Goal: Information Seeking & Learning: Learn about a topic

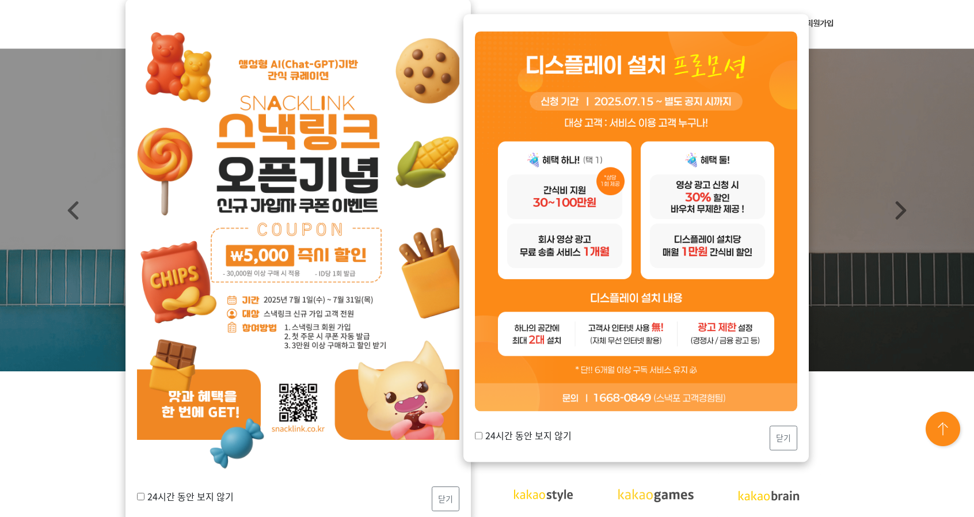
click at [479, 435] on input "24시간 동안 보지 않기" at bounding box center [478, 435] width 7 height 7
checkbox input "true"
click at [791, 437] on button "닫기" at bounding box center [784, 437] width 28 height 25
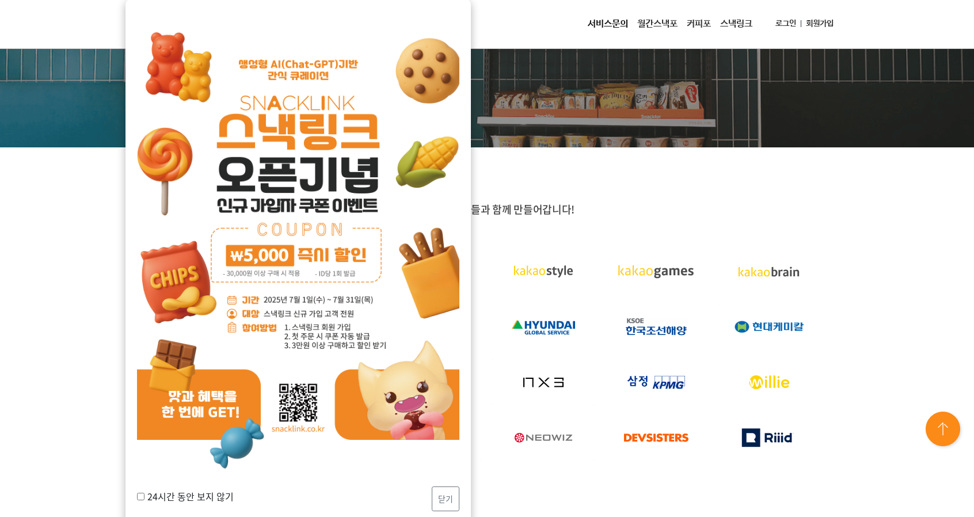
scroll to position [230, 0]
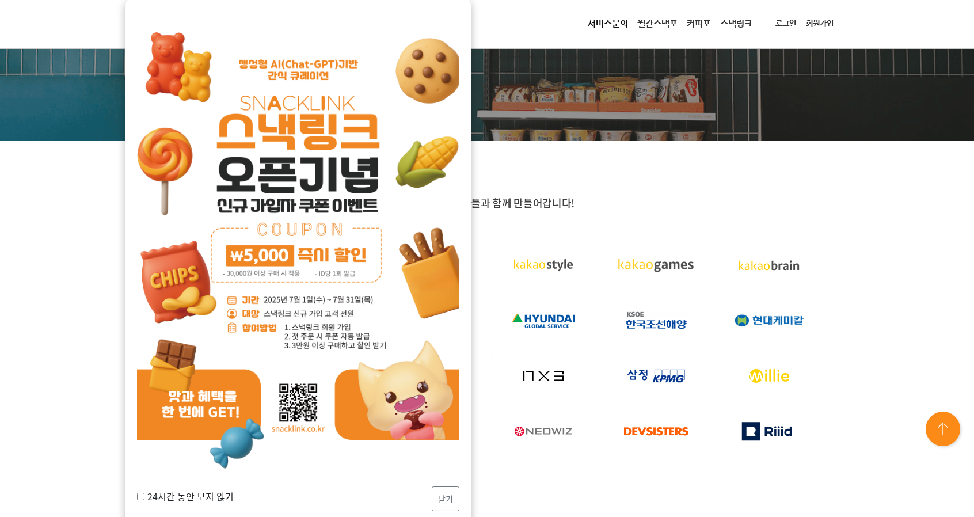
click at [146, 492] on label "24시간 동안 보지 않기" at bounding box center [185, 496] width 97 height 14
click at [145, 493] on input "24시간 동안 보지 않기" at bounding box center [140, 496] width 7 height 7
checkbox input "true"
click at [452, 496] on button "닫기" at bounding box center [446, 498] width 28 height 25
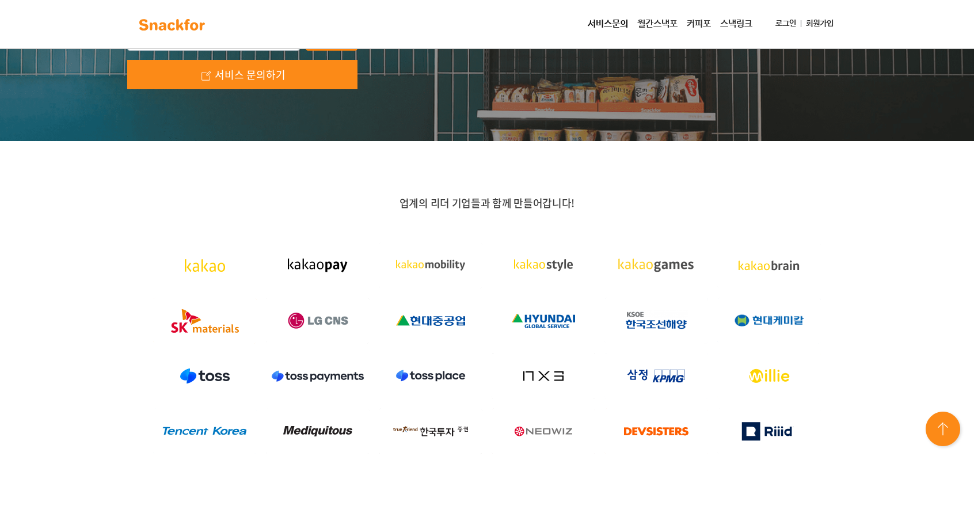
click at [653, 16] on link "월간스낵포" at bounding box center [658, 24] width 50 height 23
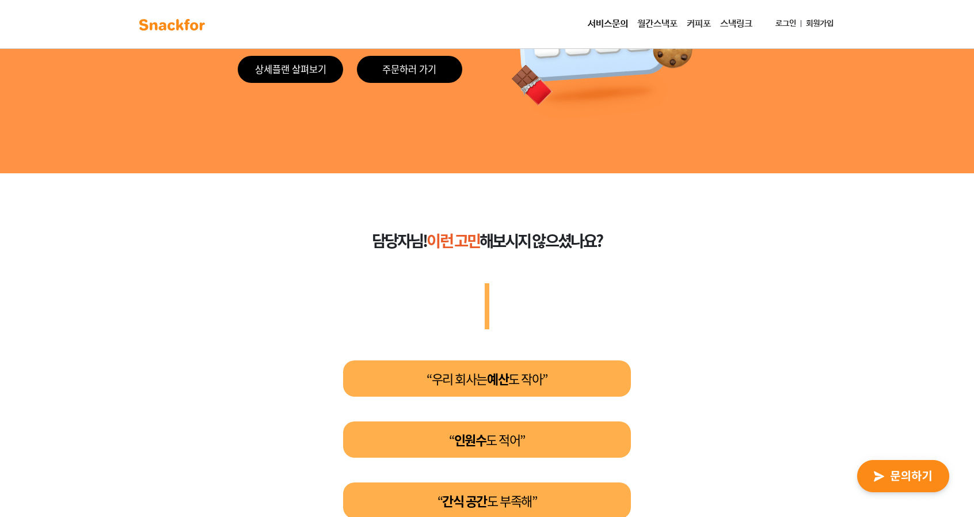
scroll to position [403, 0]
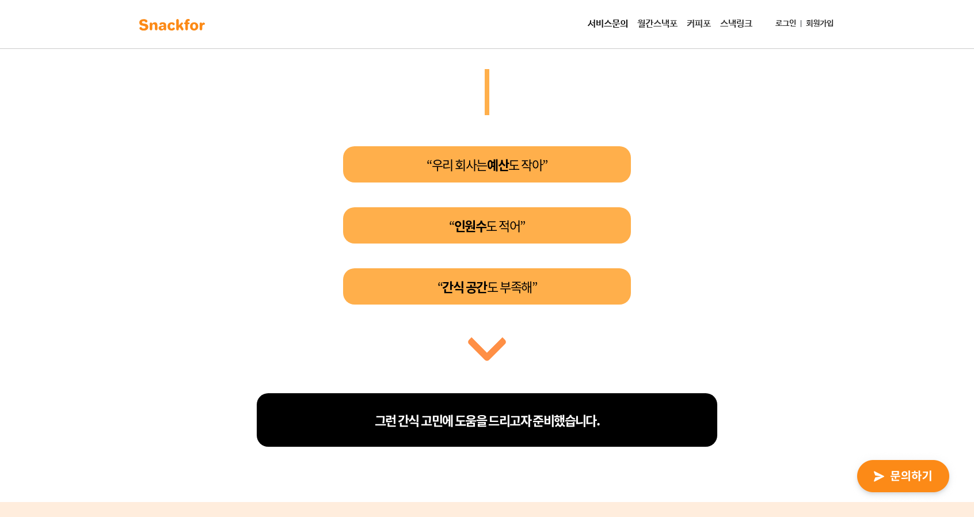
drag, startPoint x: 584, startPoint y: 184, endPoint x: 608, endPoint y: 193, distance: 25.3
click at [609, 189] on div "“우리 회사는 예산 도 작아” “ 인원수 도 적어” “ 간식 공간 도 부족해”" at bounding box center [487, 225] width 499 height 158
drag, startPoint x: 371, startPoint y: 267, endPoint x: 390, endPoint y: 278, distance: 22.7
click at [372, 269] on div "“우리 회사는 예산 도 작아” “ 인원수 도 적어” “ 간식 공간 도 부족해”" at bounding box center [487, 225] width 499 height 158
drag, startPoint x: 444, startPoint y: 288, endPoint x: 578, endPoint y: 291, distance: 133.6
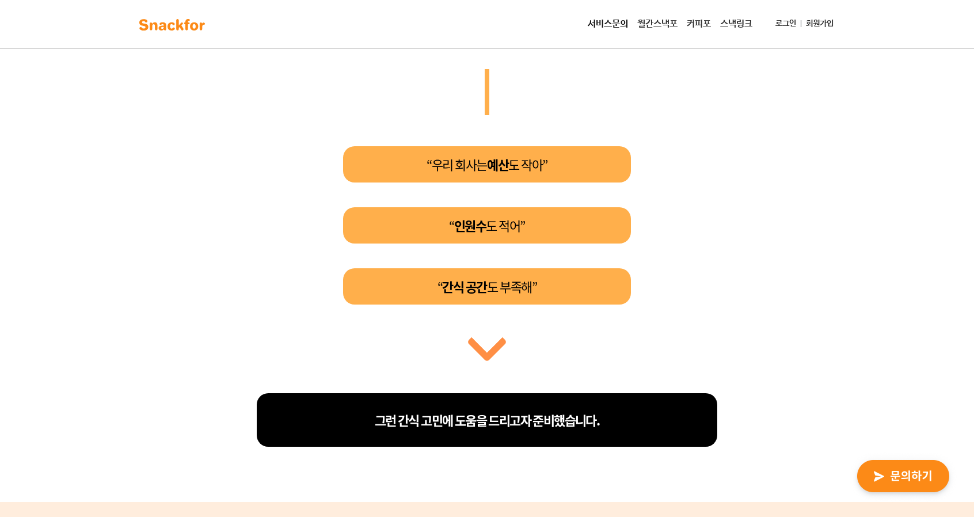
click at [577, 291] on div "“ 간식 공간 도 부족해”" at bounding box center [487, 286] width 288 height 36
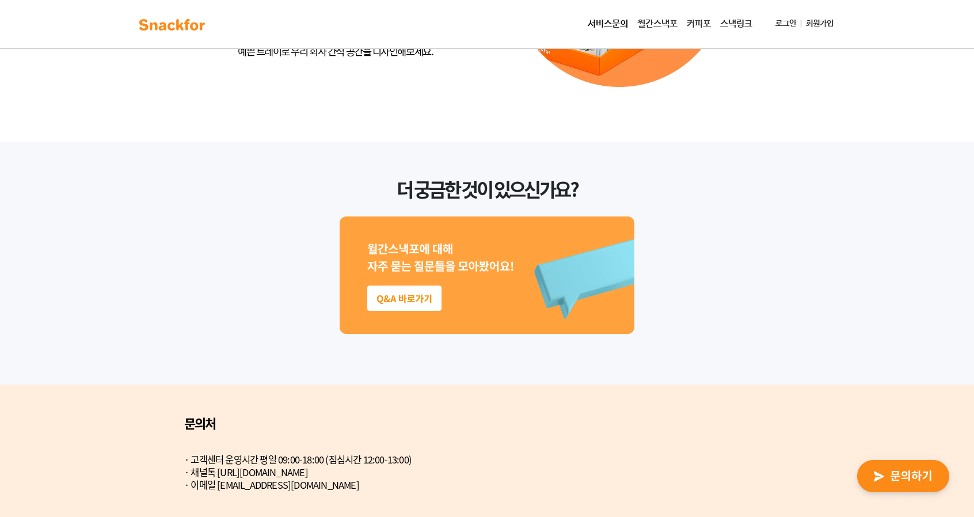
scroll to position [1324, 0]
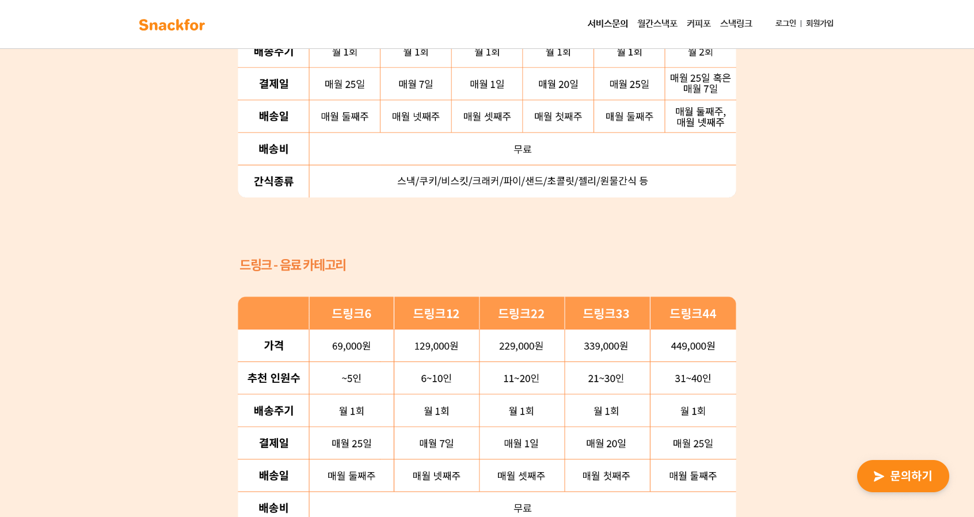
click at [179, 28] on img at bounding box center [172, 25] width 73 height 18
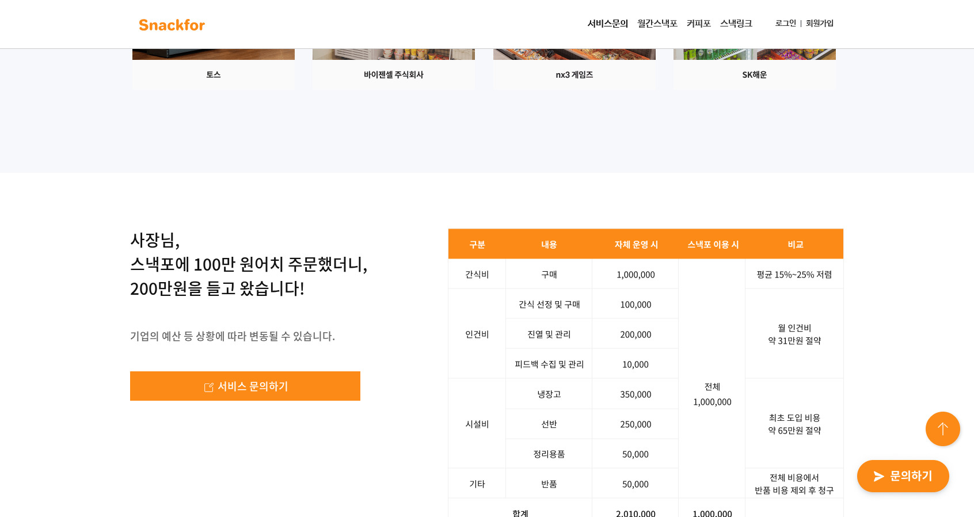
scroll to position [1727, 0]
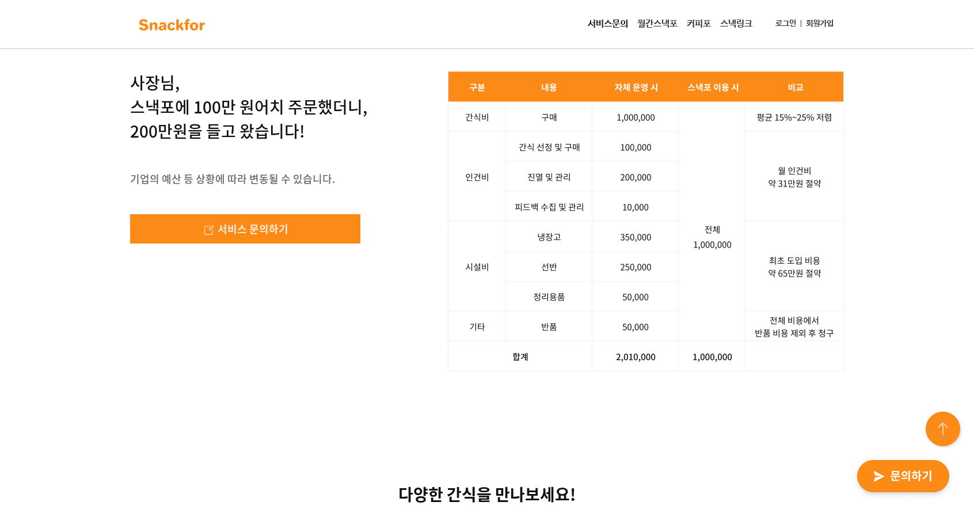
drag, startPoint x: 121, startPoint y: 268, endPoint x: 359, endPoint y: 296, distance: 239.5
click at [359, 296] on div "사장님, 스낵포에 100만 원어치 주문했더니, 200만원을 들고 왔습니다! 기업의 예산 등 상황에 따라 변동될 수 있습니다. 서비스 문의하기 …" at bounding box center [487, 222] width 974 height 412
click at [359, 143] on p "사장님, 스낵포에 100만 원어치 주문했더니, 200만원을 들고 왔습니다!" at bounding box center [248, 107] width 237 height 73
drag, startPoint x: 347, startPoint y: 300, endPoint x: 0, endPoint y: 204, distance: 360.1
click at [0, 204] on div "사장님, 스낵포에 100만 원어치 주문했더니, 200만원을 들고 왔습니다! 기업의 예산 등 상황에 따라 변동될 수 있습니다. 서비스 문의하기 …" at bounding box center [487, 222] width 974 height 412
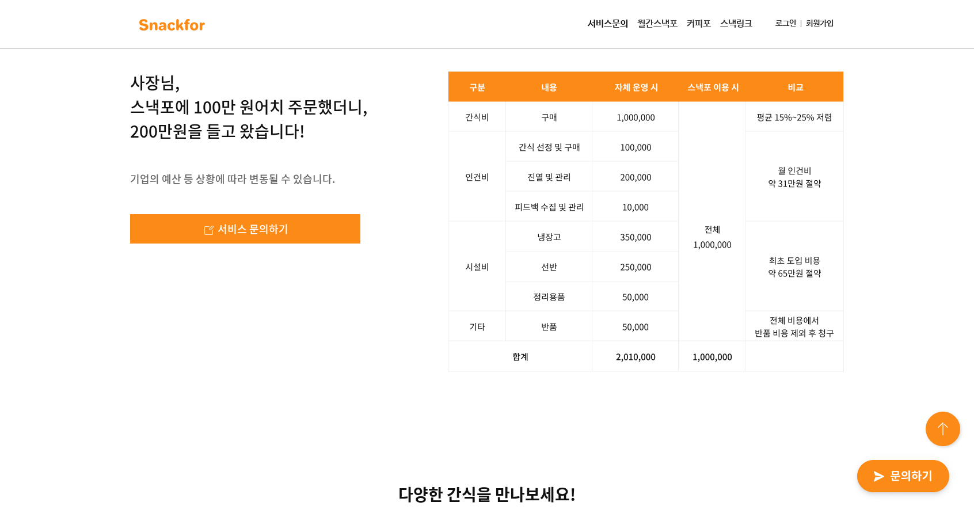
click at [0, 204] on div "사장님, 스낵포에 100만 원어치 주문했더니, 200만원을 들고 왔습니다! 기업의 예산 등 상황에 따라 변동될 수 있습니다. 서비스 문의하기 …" at bounding box center [487, 222] width 974 height 412
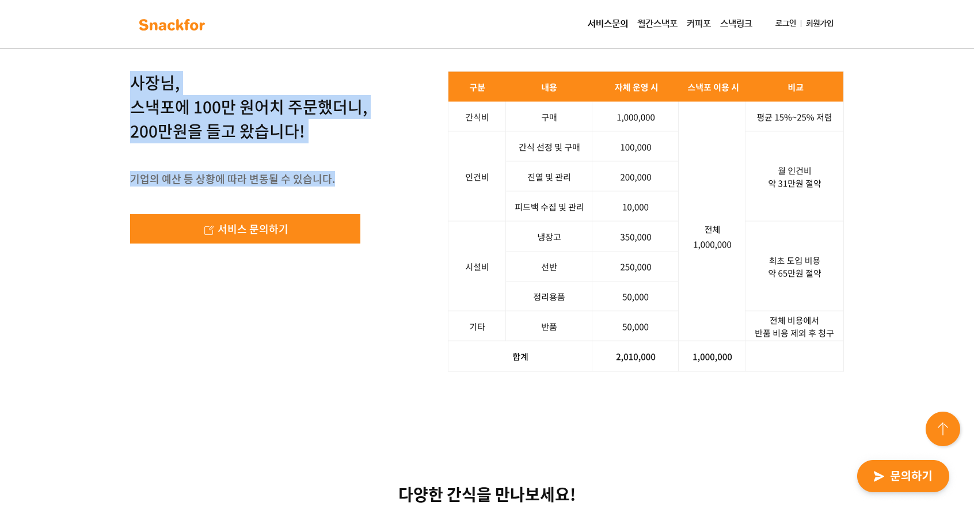
drag, startPoint x: 131, startPoint y: 240, endPoint x: 346, endPoint y: 337, distance: 236.0
click at [346, 337] on div "사장님, 스낵포에 100만 원어치 주문했더니, 200만원을 들고 왔습니다! 기업의 예산 등 상황에 따라 변동될 수 있습니다. 서비스 문의하기 …" at bounding box center [487, 222] width 974 height 412
click at [484, 313] on img at bounding box center [646, 221] width 396 height 301
click at [472, 284] on img at bounding box center [646, 221] width 396 height 301
click at [356, 143] on p "사장님, 스낵포에 100만 원어치 주문했더니, 200만원을 들고 왔습니다!" at bounding box center [248, 107] width 237 height 73
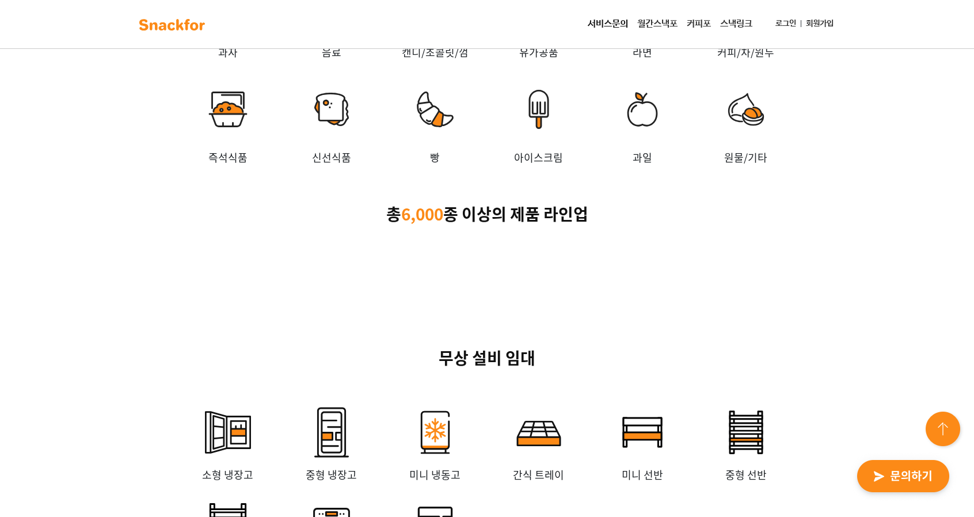
scroll to position [2303, 0]
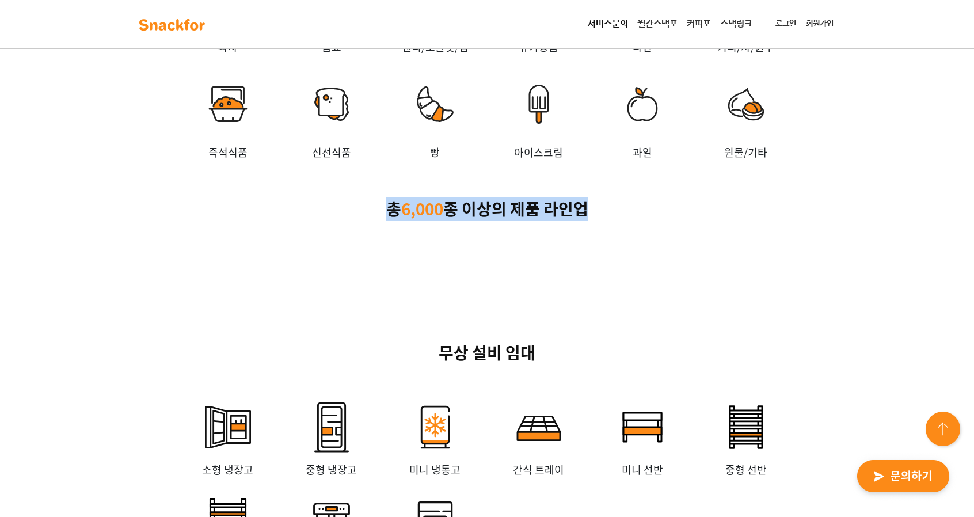
drag, startPoint x: 368, startPoint y: 344, endPoint x: 630, endPoint y: 373, distance: 263.5
click at [629, 221] on div "다양한 간식을 만나보세요! 과자 음료 캔디/초콜릿/껌 유가공품 [GEOGRAPHIC_DATA] 커피/차/원두 즉석식품 신선식품 빵 [GEOGR…" at bounding box center [487, 64] width 720 height 314
click at [634, 221] on div "다양한 간식을 만나보세요! 과자 음료 캔디/초콜릿/껌 유가공품 [GEOGRAPHIC_DATA] 커피/차/원두 즉석식품 신선식품 빵 [GEOGR…" at bounding box center [487, 64] width 720 height 314
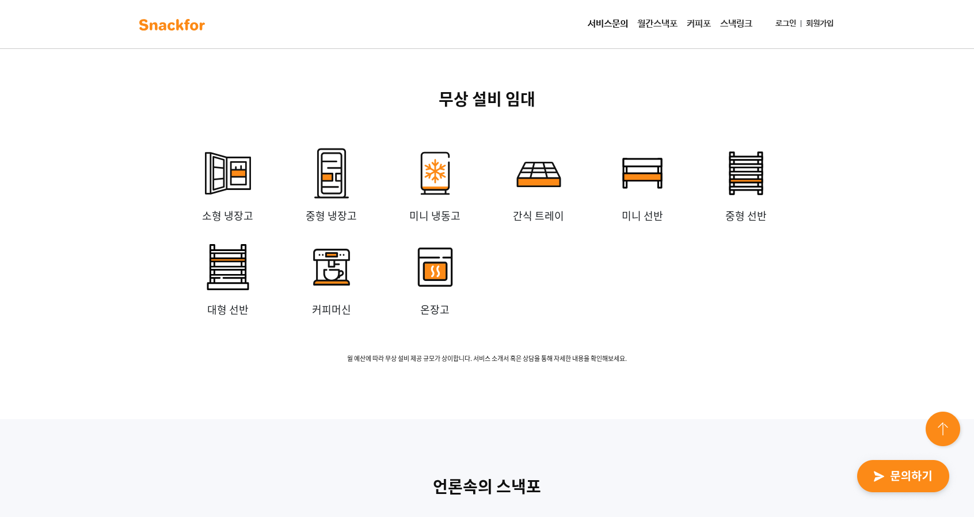
scroll to position [2763, 0]
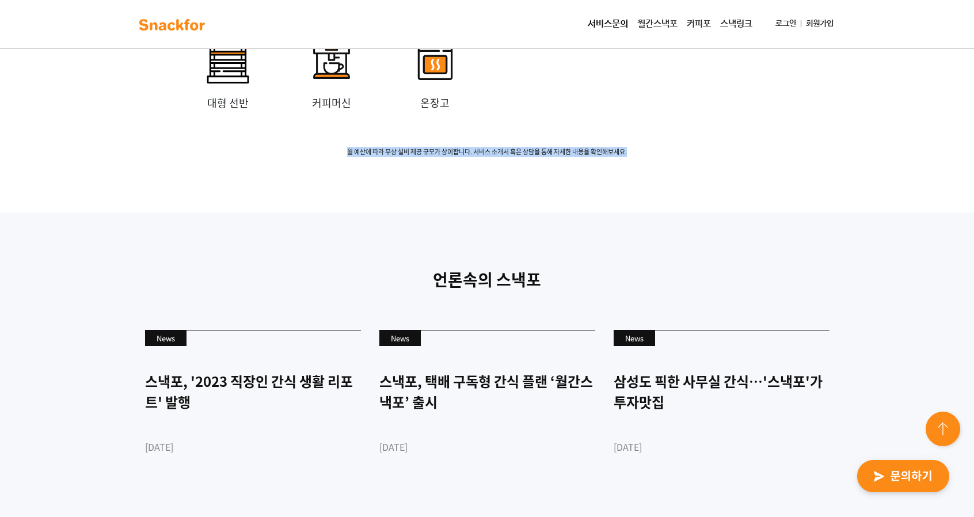
drag, startPoint x: 372, startPoint y: 313, endPoint x: 129, endPoint y: 301, distance: 243.2
drag, startPoint x: 223, startPoint y: 315, endPoint x: 705, endPoint y: 313, distance: 481.3
click at [705, 157] on span "월 예산에 따라 무상 설비 제공 규모가 상이합니다. 서비스 소개서 혹은 상담을 통해 자세한 내용을 확인해보세요." at bounding box center [487, 152] width 720 height 10
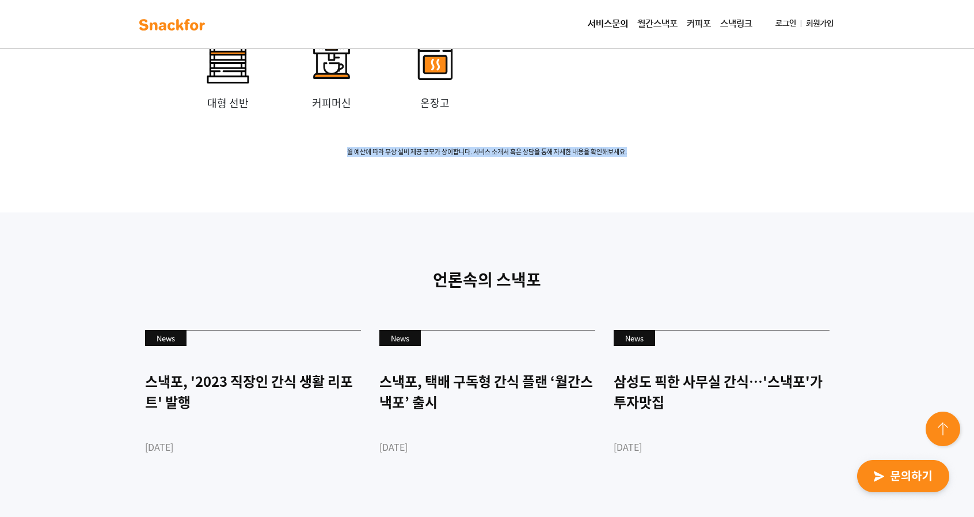
click at [708, 157] on span "월 예산에 따라 무상 설비 제공 규모가 상이합니다. 서비스 소개서 혹은 상담을 통해 자세한 내용을 확인해보세요." at bounding box center [487, 152] width 720 height 10
click at [700, 157] on span "월 예산에 따라 무상 설비 제공 규모가 상이합니다. 서비스 소개서 혹은 상담을 통해 자세한 내용을 확인해보세요." at bounding box center [487, 152] width 720 height 10
click at [610, 157] on span "월 예산에 따라 무상 설비 제공 규모가 상이합니다. 서비스 소개서 혹은 상담을 통해 자세한 내용을 확인해보세요." at bounding box center [487, 152] width 720 height 10
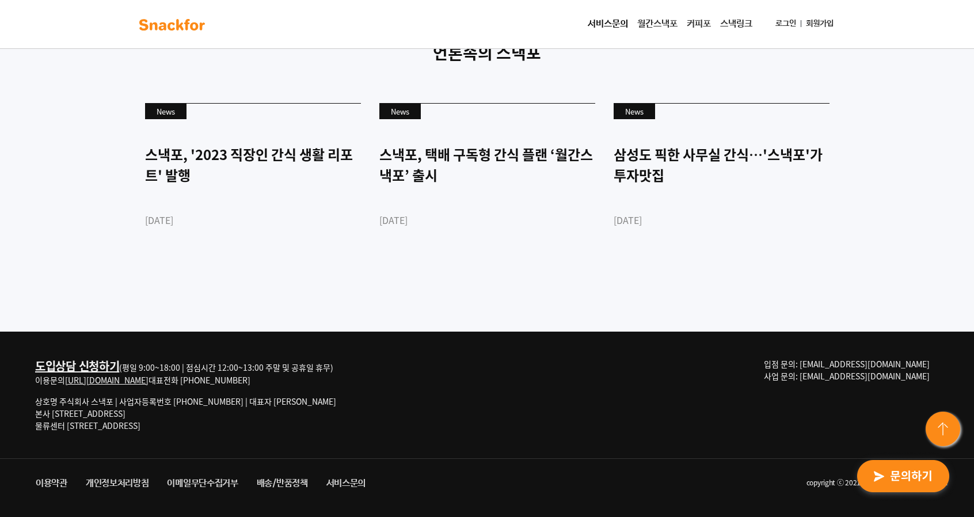
scroll to position [3109, 0]
click at [610, 276] on div "News 스낵포, '2023 직장인 간식 생활 리포트' 발행 [DATE] News 스낵포, 택배 구독형 간식 플랜 ‘월간스낵포’ 출시 [DAT…" at bounding box center [487, 185] width 720 height 183
